Goal: Communication & Community: Answer question/provide support

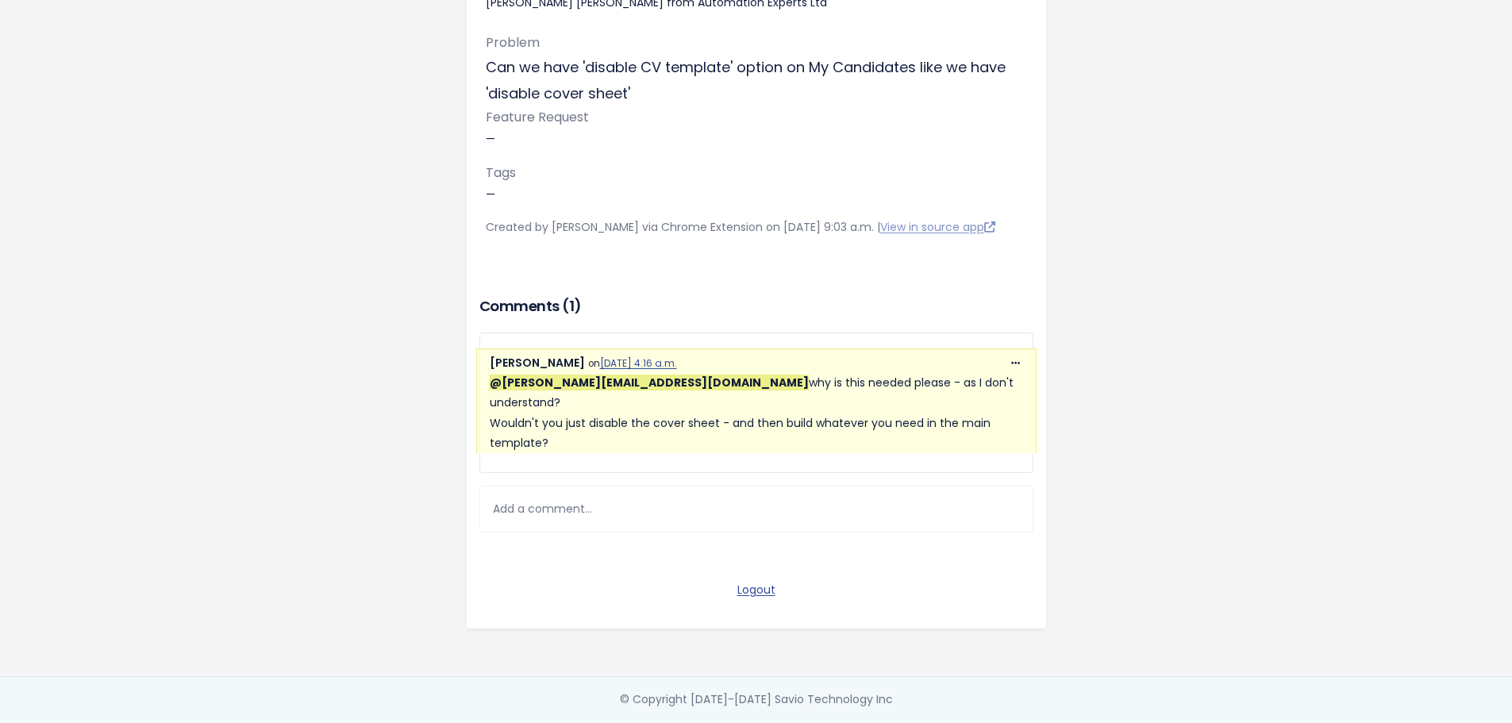
scroll to position [225, 0]
click at [629, 494] on div "Add a comment..." at bounding box center [756, 509] width 554 height 47
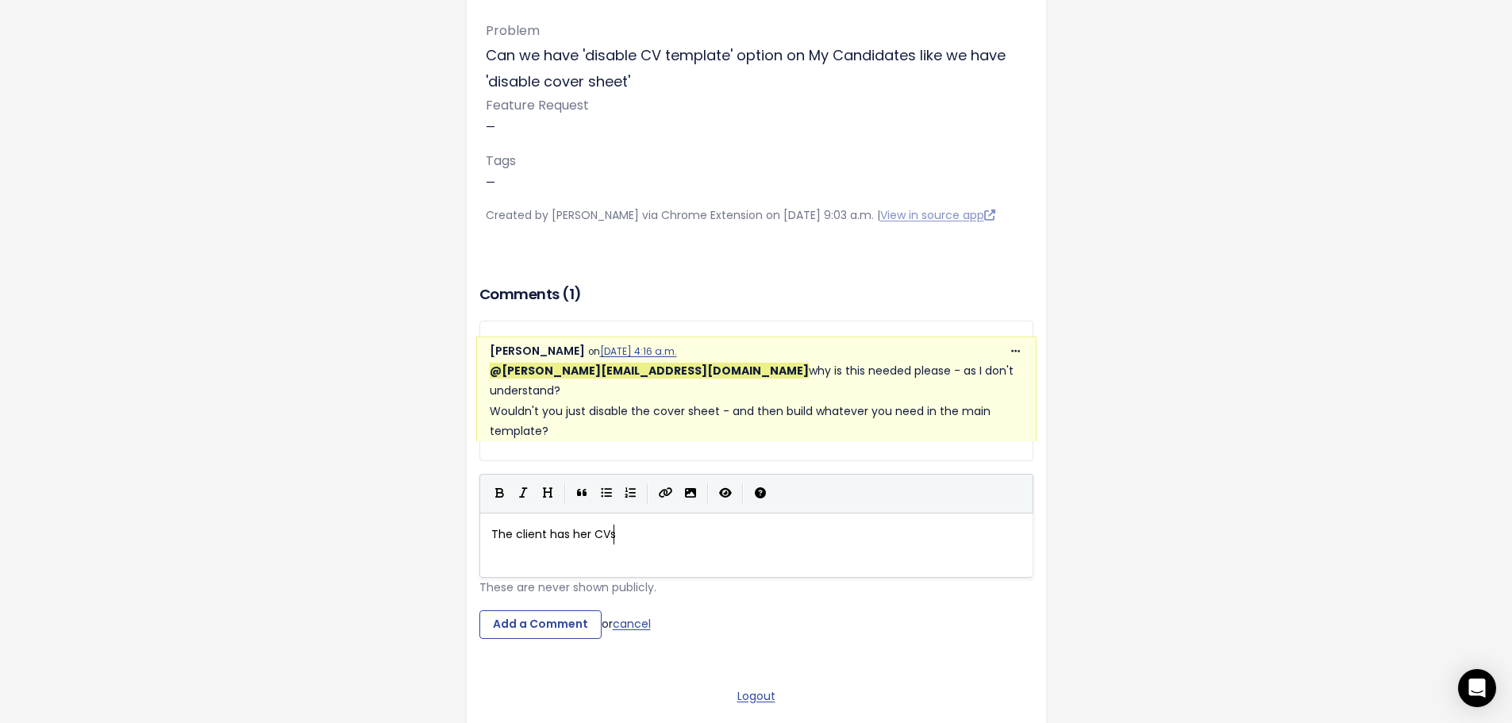
scroll to position [6, 125]
type textarea "The client has her CVs templates ctrea"
type textarea "reated so she can just send the cover sheet"
type textarea "'"
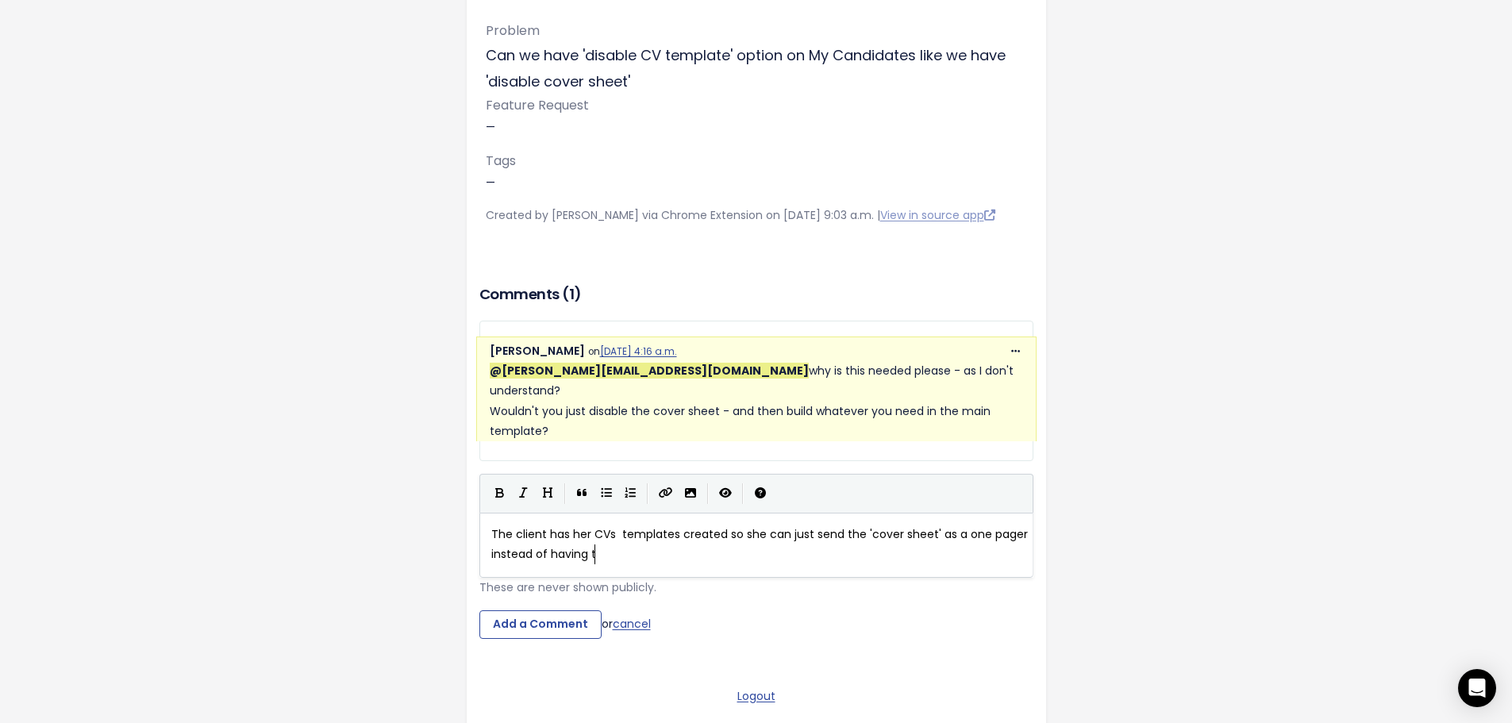
scroll to position [6, 202]
type textarea "' as a one pager instead of having to"
type textarea "r if she wants [PERSON_NAME] doesn't have to make"
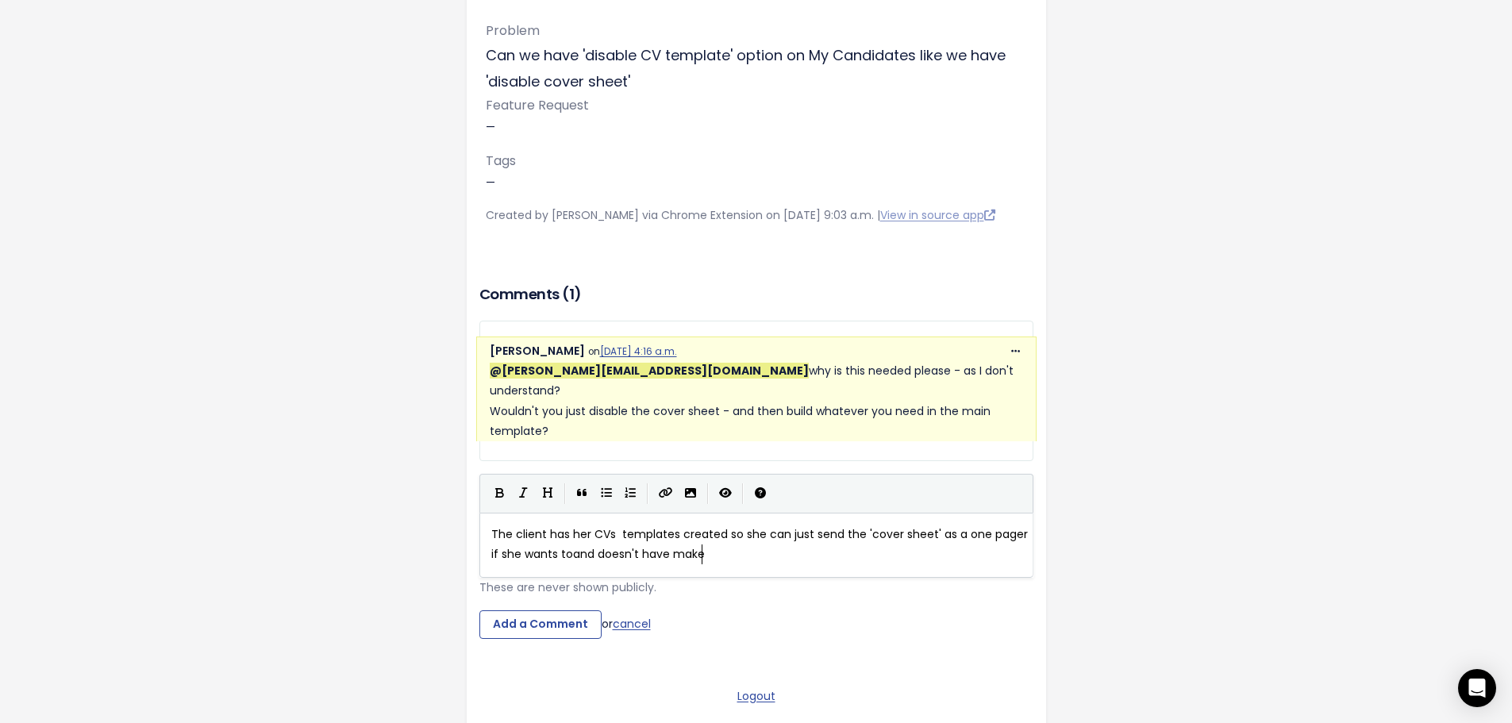
type textarea "make a"
type textarea "2 lots of amendments"
type textarea "and doesn't have make 2 lots of amendments"
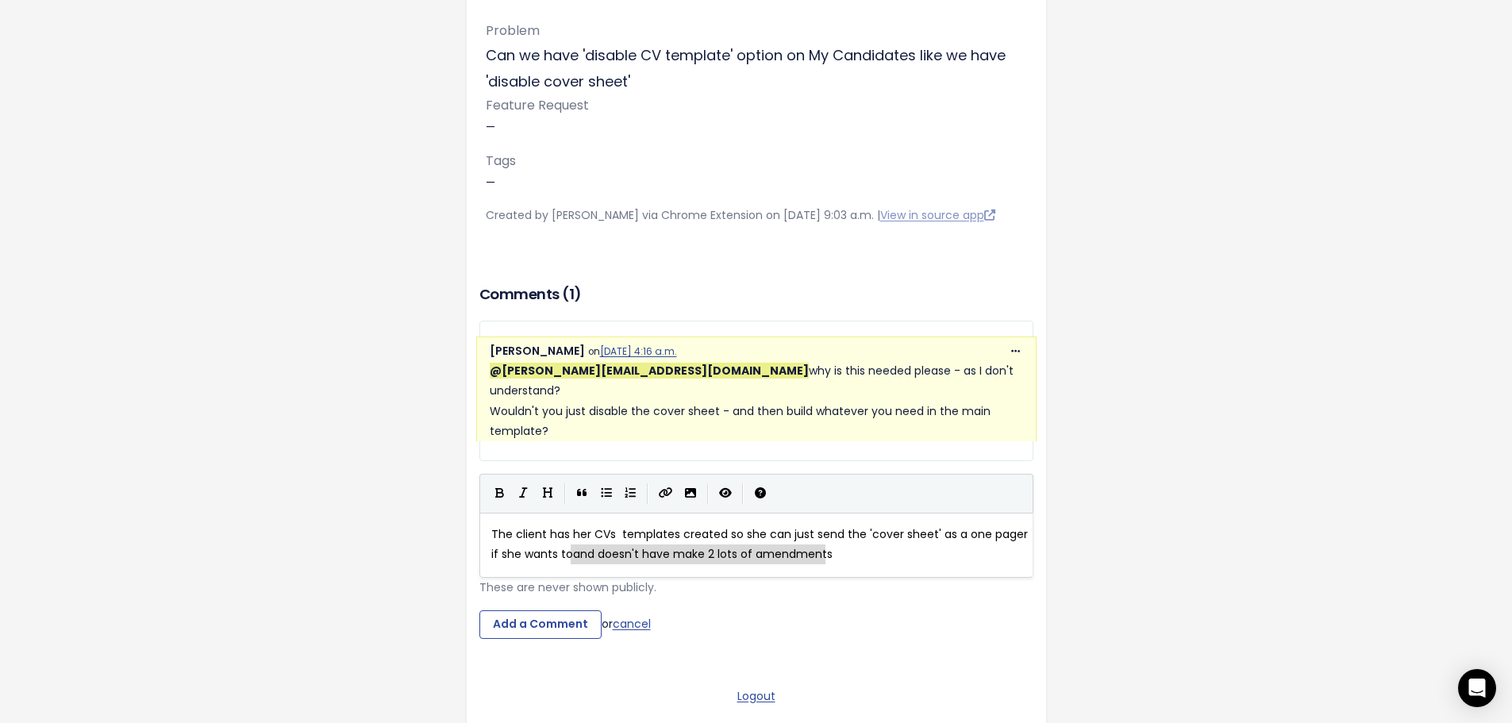
drag, startPoint x: 568, startPoint y: 552, endPoint x: 931, endPoint y: 572, distance: 363.3
type textarea ", but it"
type textarea "there will still be 2"
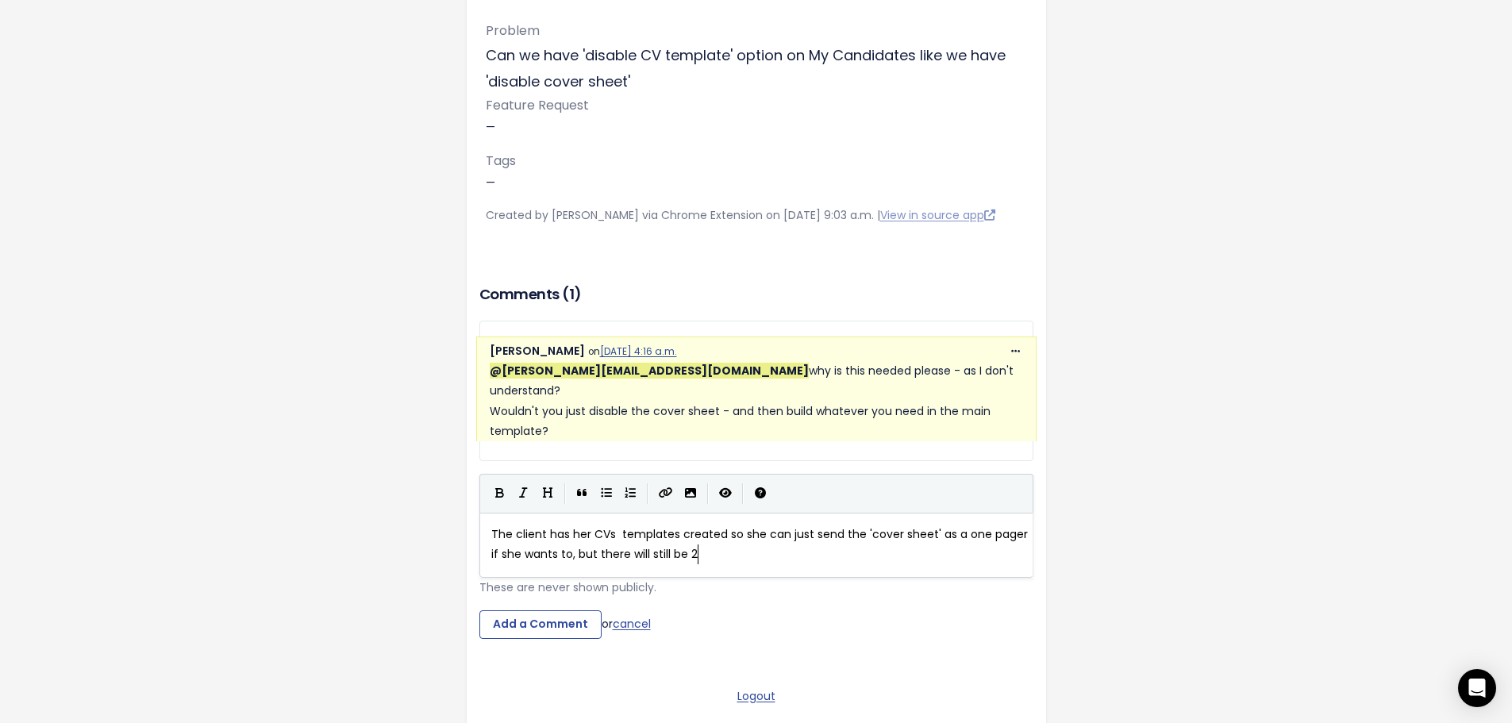
scroll to position [6, 100]
type textarea "she doesn't wan"
type textarea "sje"
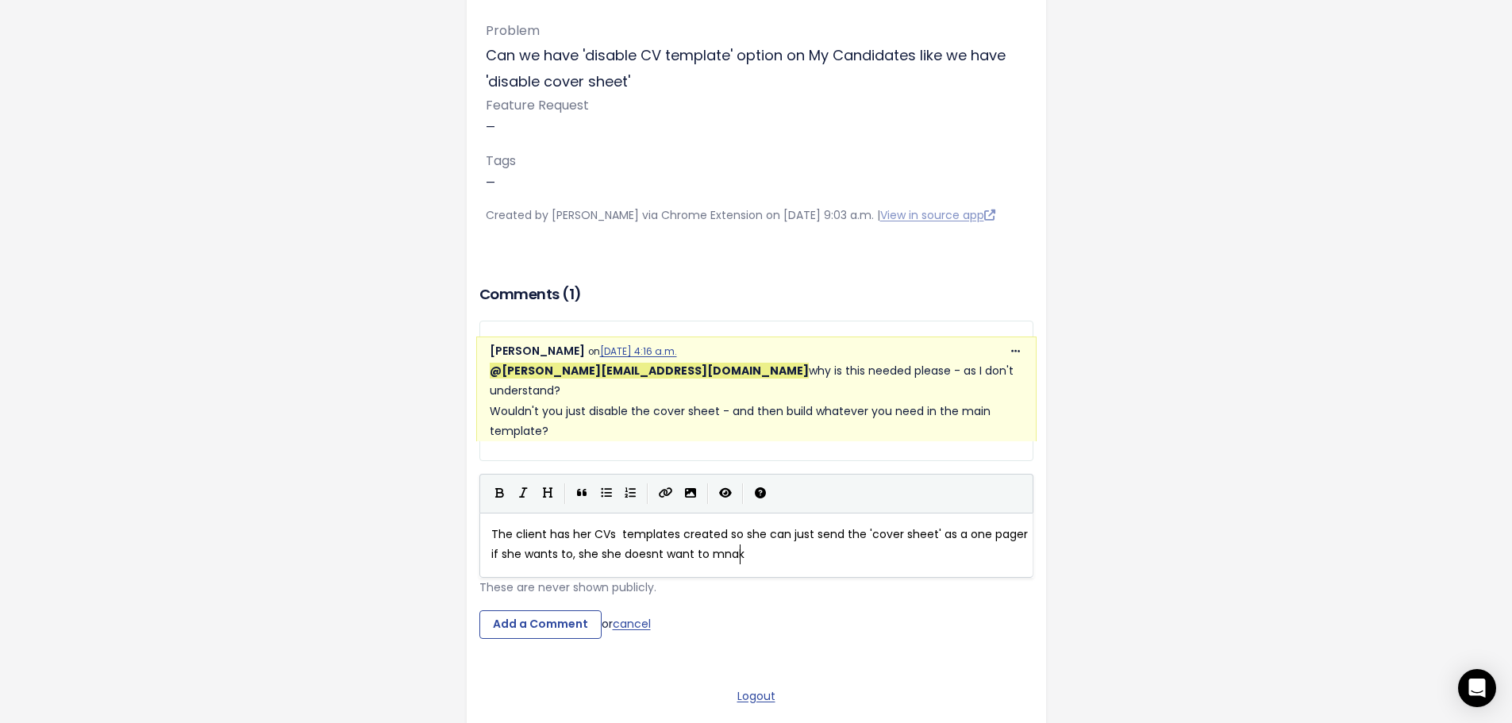
type textarea "he doesnt want to mnake"
type textarea "ake amendments twice."
type textarea "amendments"
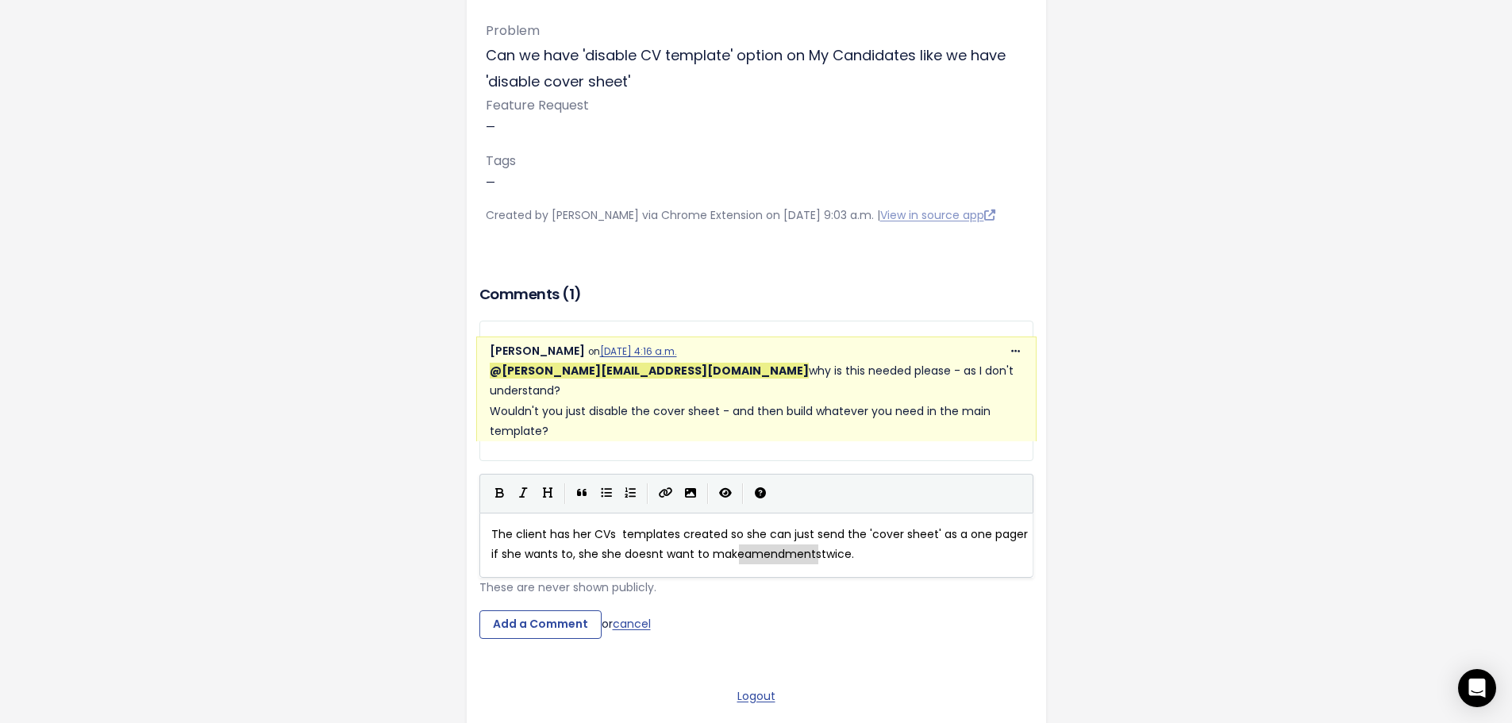
drag, startPoint x: 734, startPoint y: 553, endPoint x: 810, endPoint y: 548, distance: 75.6
type textarea "revisions"
click at [836, 548] on pre "The client has her CVs templates created so she can just send the 'cover sheet'…" at bounding box center [762, 545] width 548 height 40
click at [571, 548] on span "The client has her CVs templates created so she can just send the 'cover sheet'…" at bounding box center [761, 544] width 540 height 36
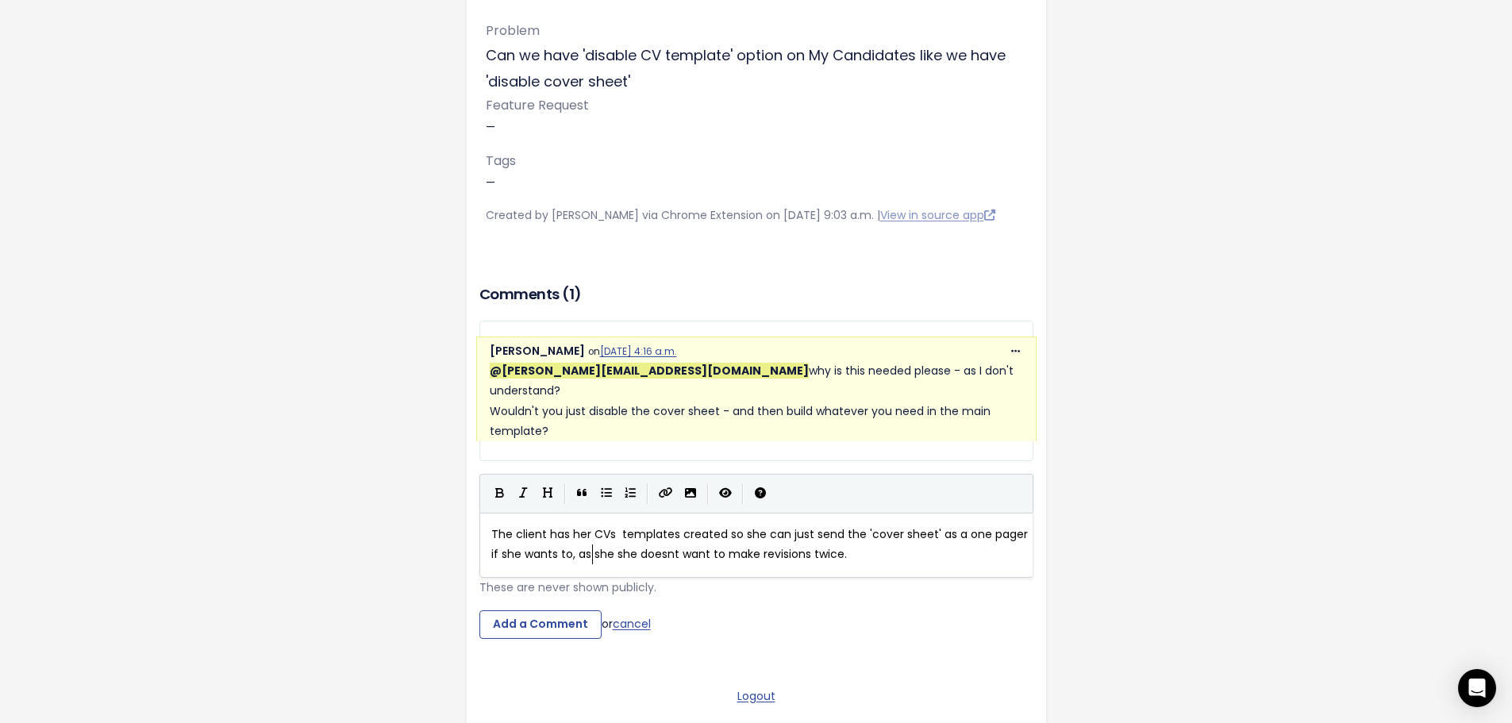
scroll to position [6, 15]
type textarea "as"
click at [533, 621] on input "Add a Comment" at bounding box center [540, 624] width 122 height 29
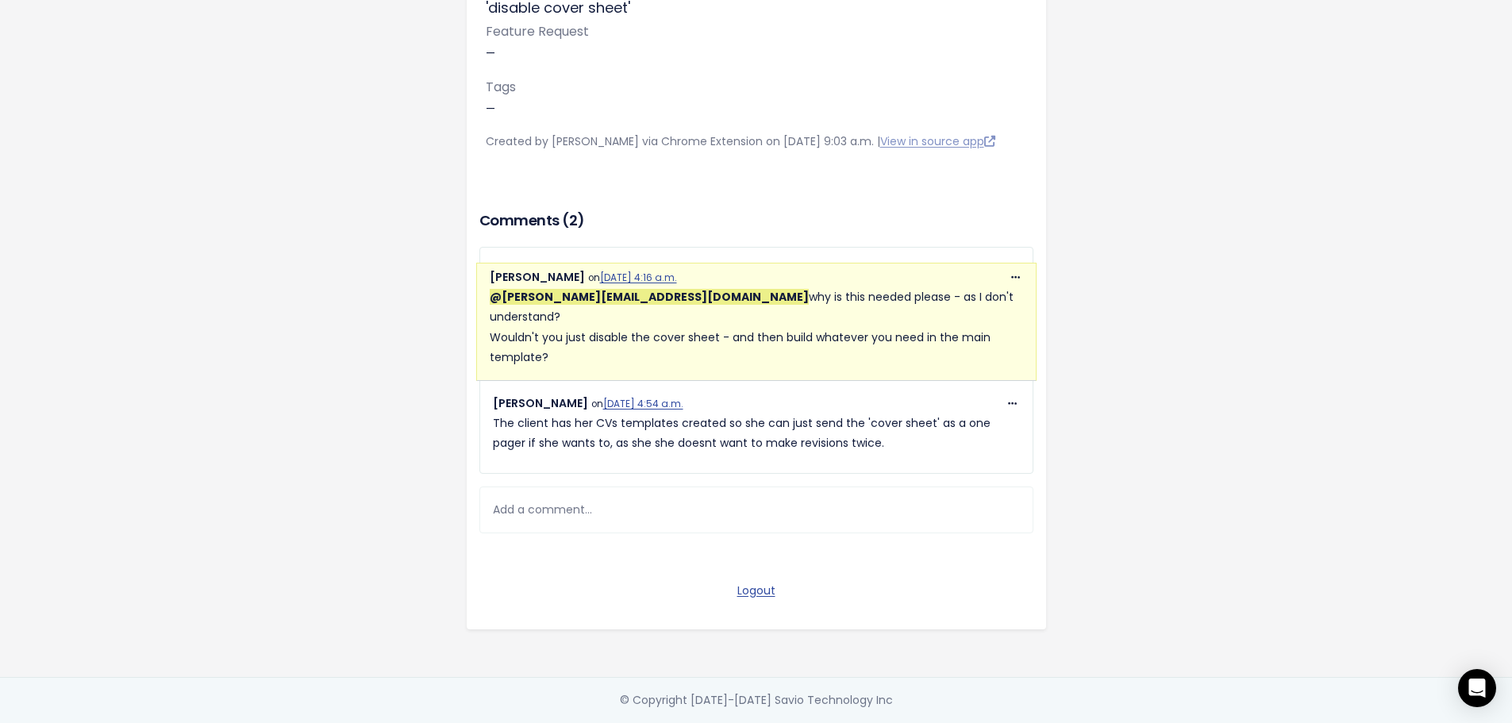
scroll to position [310, 0]
